Goal: Information Seeking & Learning: Understand process/instructions

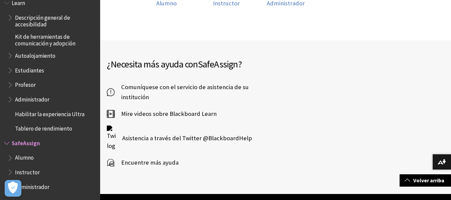
scroll to position [167, 0]
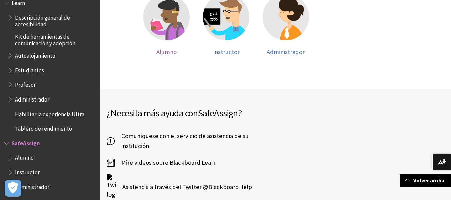
click at [174, 21] on img at bounding box center [166, 17] width 46 height 46
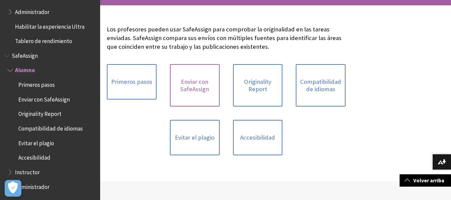
scroll to position [67, 0]
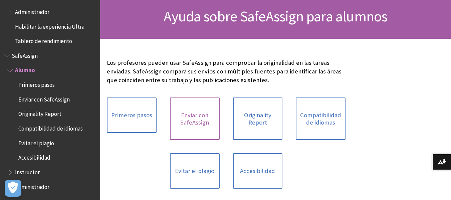
click at [185, 117] on link "Enviar con SafeAssign" at bounding box center [195, 119] width 50 height 42
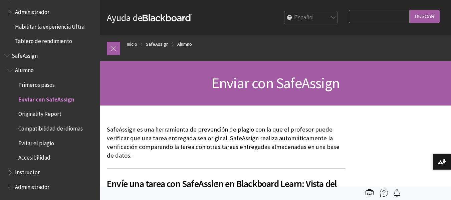
click at [46, 114] on span "Originality Report" at bounding box center [39, 113] width 43 height 9
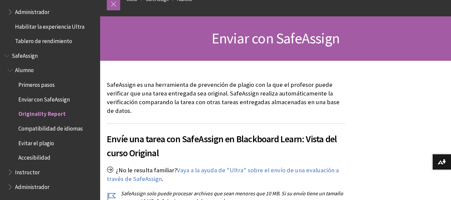
scroll to position [100, 0]
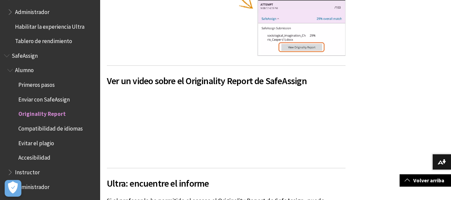
scroll to position [468, 0]
